Goal: Task Accomplishment & Management: Use online tool/utility

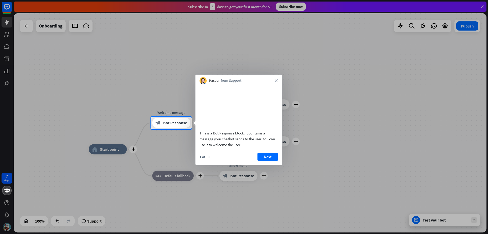
click at [277, 84] on div "Kacper from Support close" at bounding box center [238, 79] width 86 height 10
click at [280, 79] on div "Kacper from Support close" at bounding box center [238, 79] width 86 height 10
click at [277, 81] on icon "close" at bounding box center [276, 80] width 3 height 3
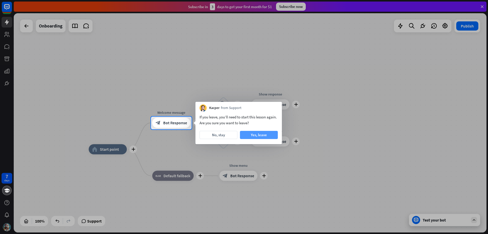
click at [266, 134] on button "Yes, leave" at bounding box center [259, 135] width 38 height 8
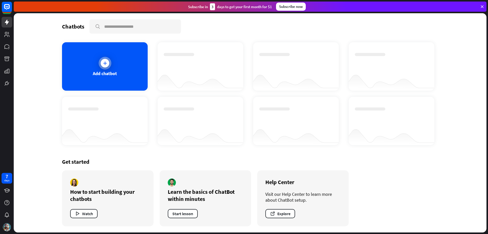
click at [96, 51] on div "Add chatbot" at bounding box center [105, 66] width 86 height 48
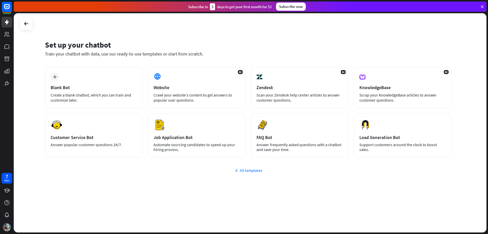
click at [238, 171] on icon at bounding box center [236, 169] width 4 height 5
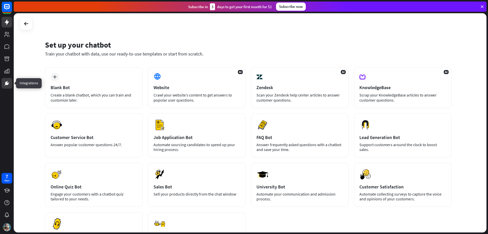
click at [4, 80] on link at bounding box center [7, 83] width 11 height 11
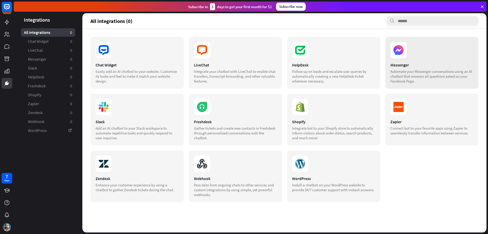
click at [415, 59] on div "Messenger Automate your Messenger conversations using an AI chatbot that answer…" at bounding box center [431, 63] width 93 height 52
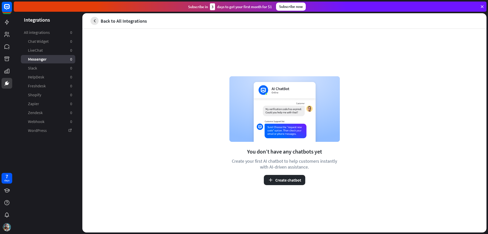
click at [96, 17] on button "button" at bounding box center [94, 21] width 8 height 8
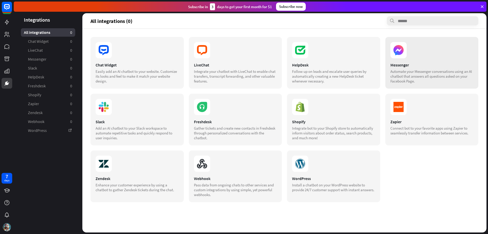
click at [425, 72] on div "Automate your Messenger conversations using an AI chatbot that answers all ques…" at bounding box center [431, 76] width 83 height 14
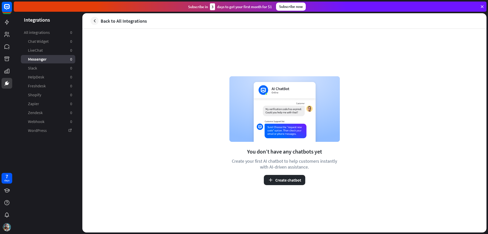
click at [284, 176] on button "Create chatbot" at bounding box center [284, 180] width 41 height 10
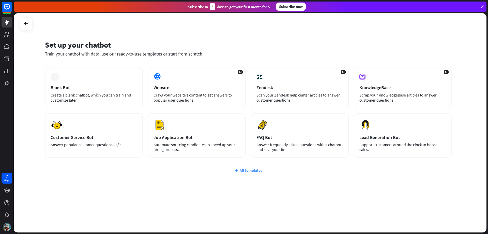
click at [253, 170] on div "All templates" at bounding box center [248, 169] width 407 height 5
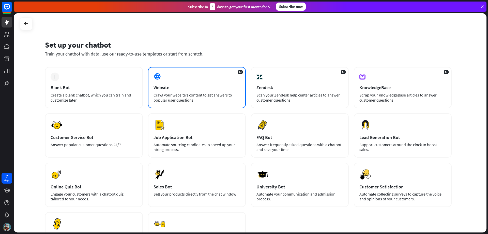
click at [217, 79] on div "AI Website Crawl your website’s content to get answers to popular user question…" at bounding box center [197, 87] width 98 height 41
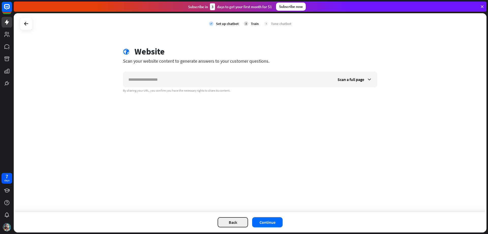
click at [235, 224] on button "Back" at bounding box center [233, 222] width 30 height 10
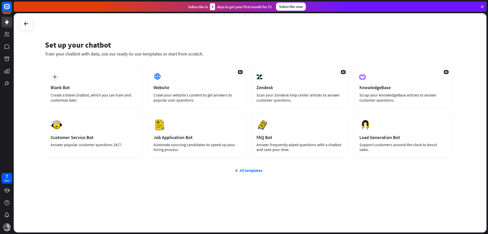
click at [247, 167] on div "plus Blank Bot Create a blank chatbot, which you can train and customize later.…" at bounding box center [248, 142] width 407 height 151
click at [247, 169] on div "All templates" at bounding box center [248, 169] width 407 height 5
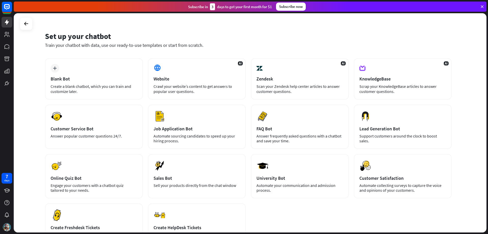
scroll to position [8, 0]
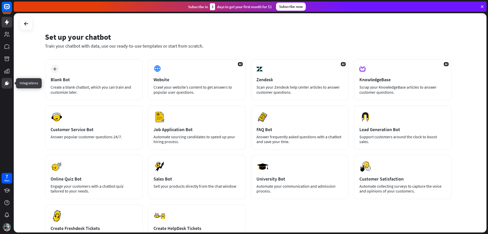
click at [8, 83] on icon at bounding box center [7, 83] width 4 height 4
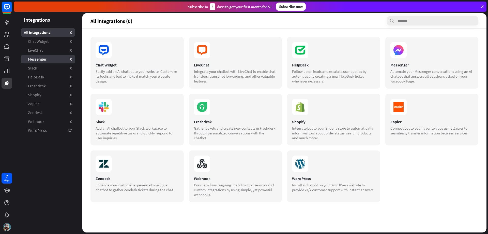
click at [47, 62] on link "Messenger 0" at bounding box center [48, 59] width 54 height 8
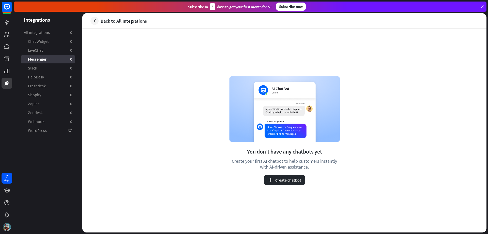
click at [277, 170] on div "You don’t have any chatbots yet Create your first AI chatbot to help customers …" at bounding box center [284, 130] width 111 height 109
click at [275, 182] on button "Create chatbot" at bounding box center [284, 180] width 41 height 10
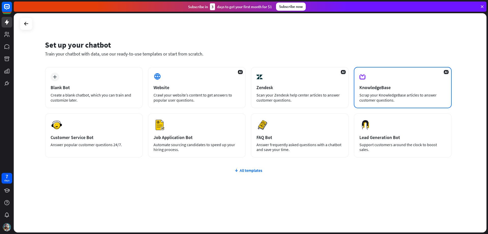
click at [422, 74] on div "AI KnowledgeBase Scrap your KnowledgeBase articles to answer customer questions." at bounding box center [403, 87] width 98 height 41
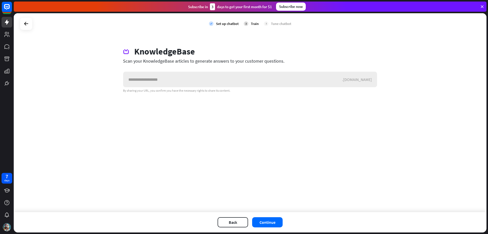
drag, startPoint x: 220, startPoint y: 77, endPoint x: 458, endPoint y: 100, distance: 238.9
click at [229, 80] on input "text" at bounding box center [232, 79] width 219 height 15
click at [277, 221] on button "Continue" at bounding box center [267, 222] width 30 height 10
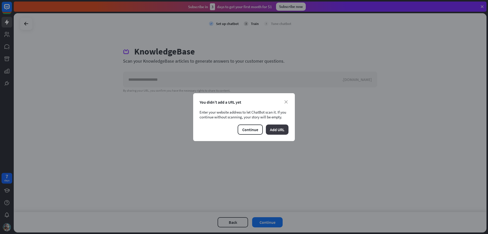
click at [280, 127] on button "Add URL" at bounding box center [277, 129] width 23 height 10
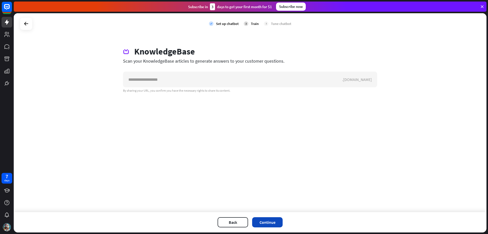
click at [263, 219] on button "Continue" at bounding box center [267, 222] width 30 height 10
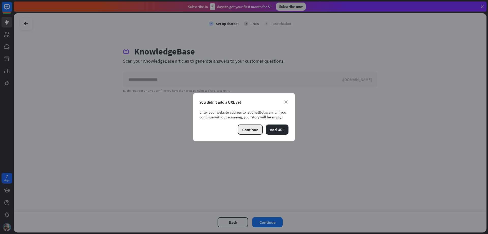
click at [248, 128] on button "Continue" at bounding box center [250, 129] width 25 height 10
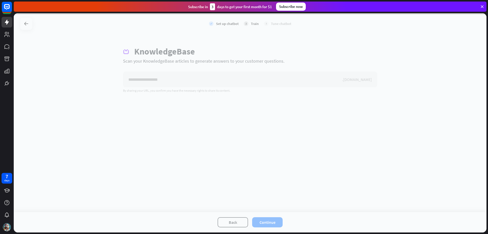
click at [241, 222] on div at bounding box center [250, 122] width 473 height 219
